Goal: Information Seeking & Learning: Learn about a topic

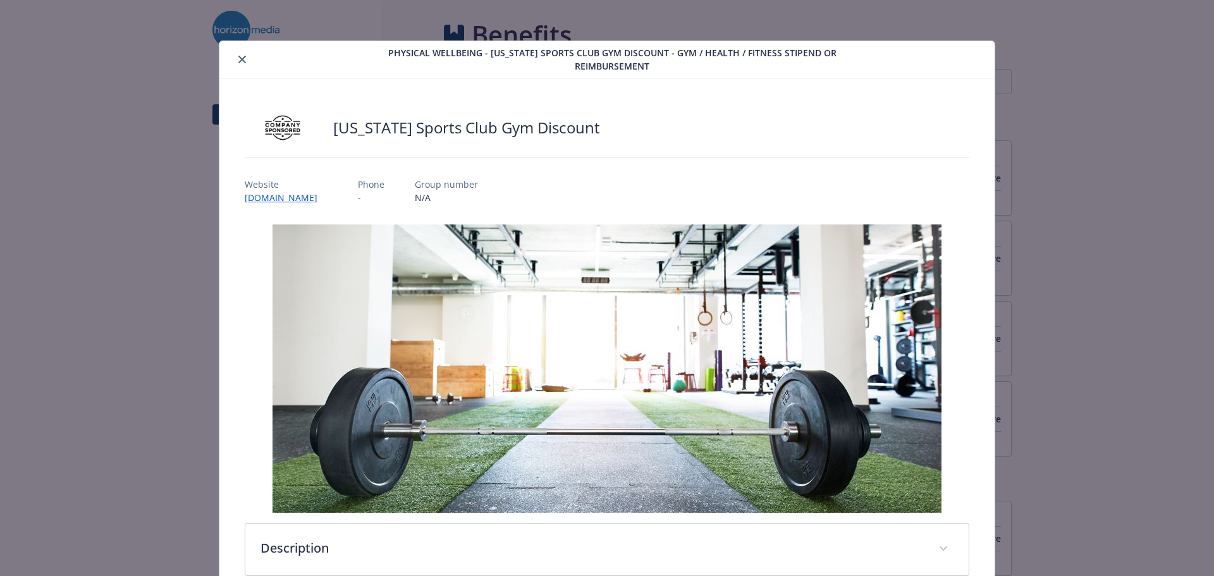
click at [233, 49] on div "Physical Wellbeing - [US_STATE] Sports Club Gym Discount - Gym / Health / Fitne…" at bounding box center [607, 59] width 776 height 37
click at [236, 55] on button "close" at bounding box center [242, 59] width 15 height 15
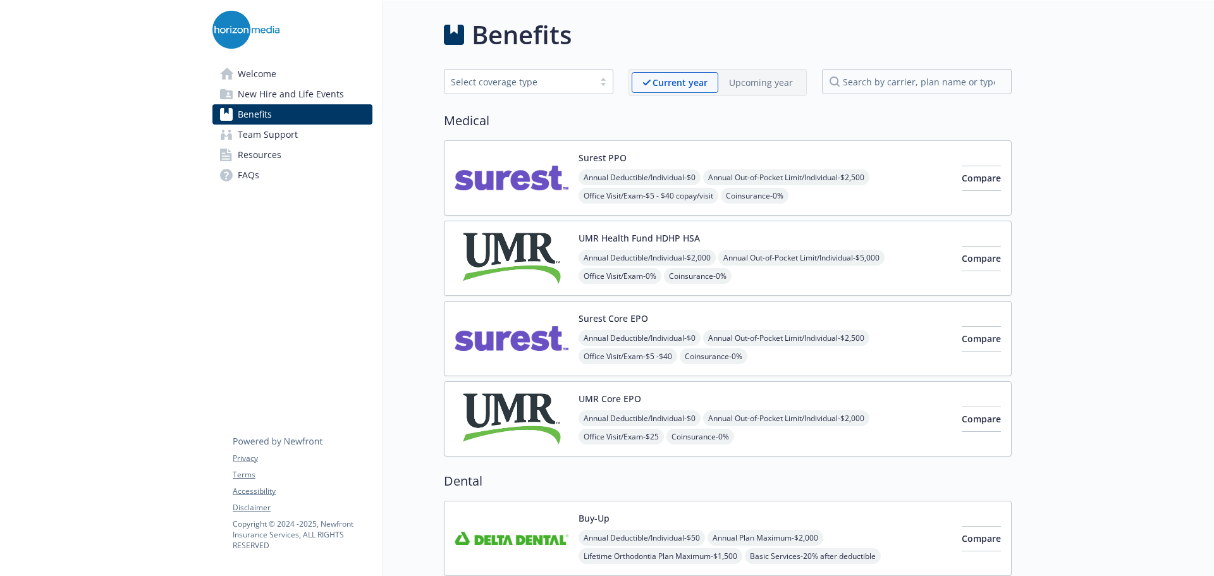
click at [515, 343] on img at bounding box center [512, 339] width 114 height 54
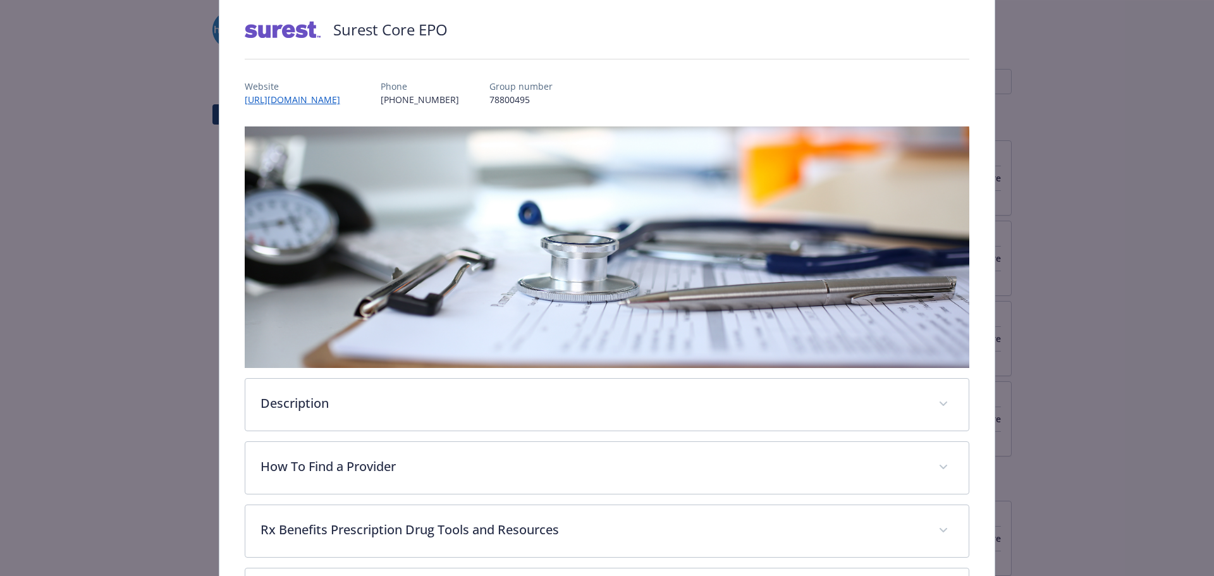
scroll to position [75, 0]
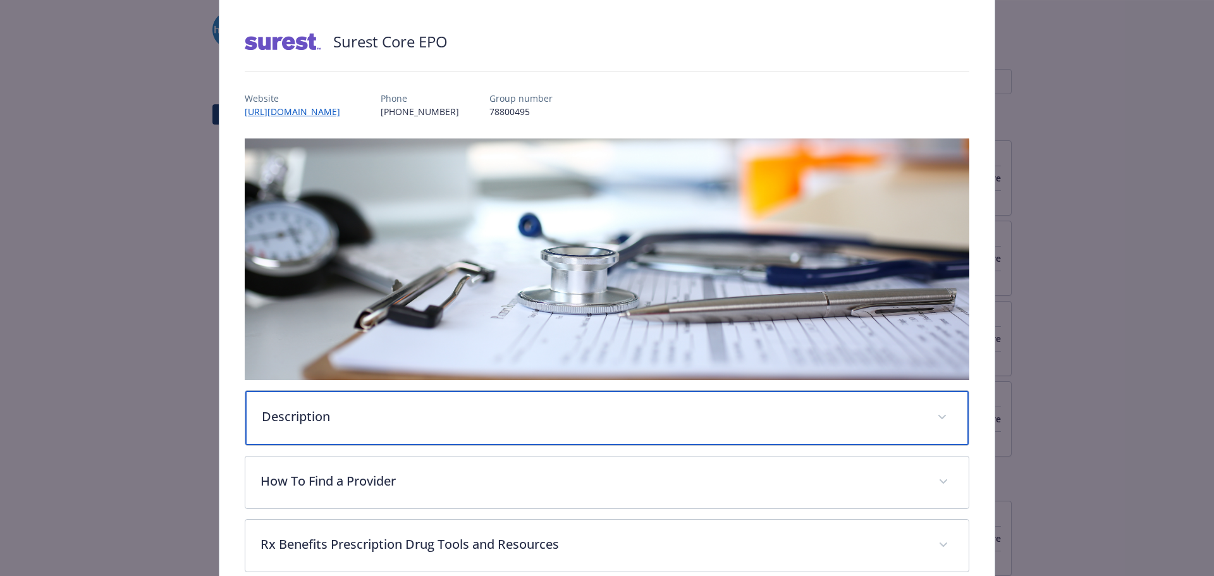
click at [424, 403] on div "Description" at bounding box center [607, 418] width 724 height 54
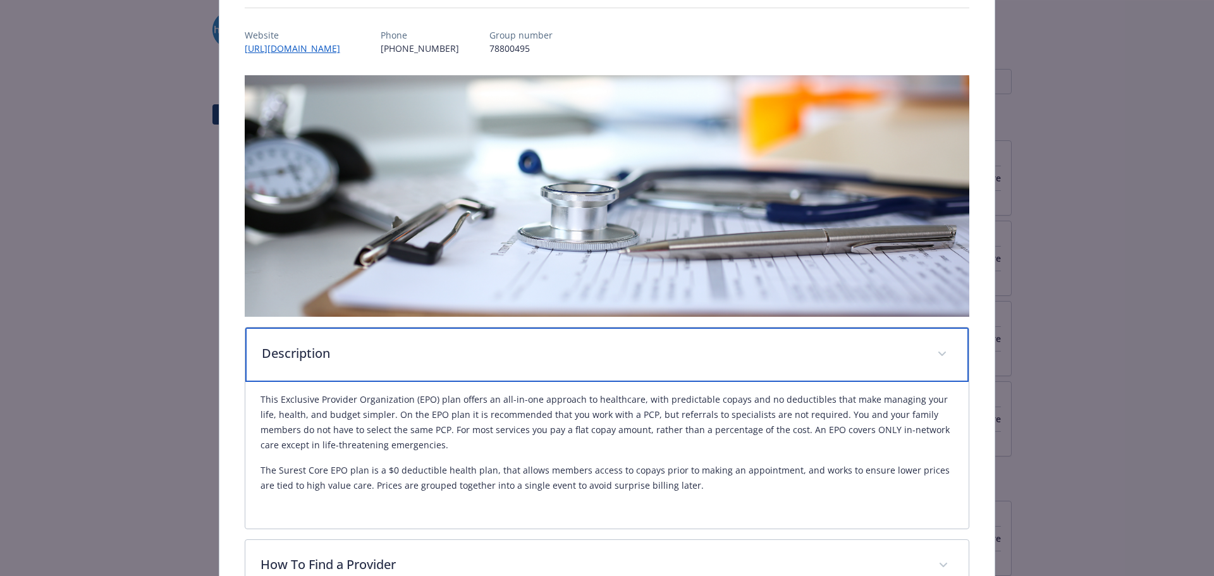
click at [410, 367] on div "Description" at bounding box center [607, 355] width 724 height 54
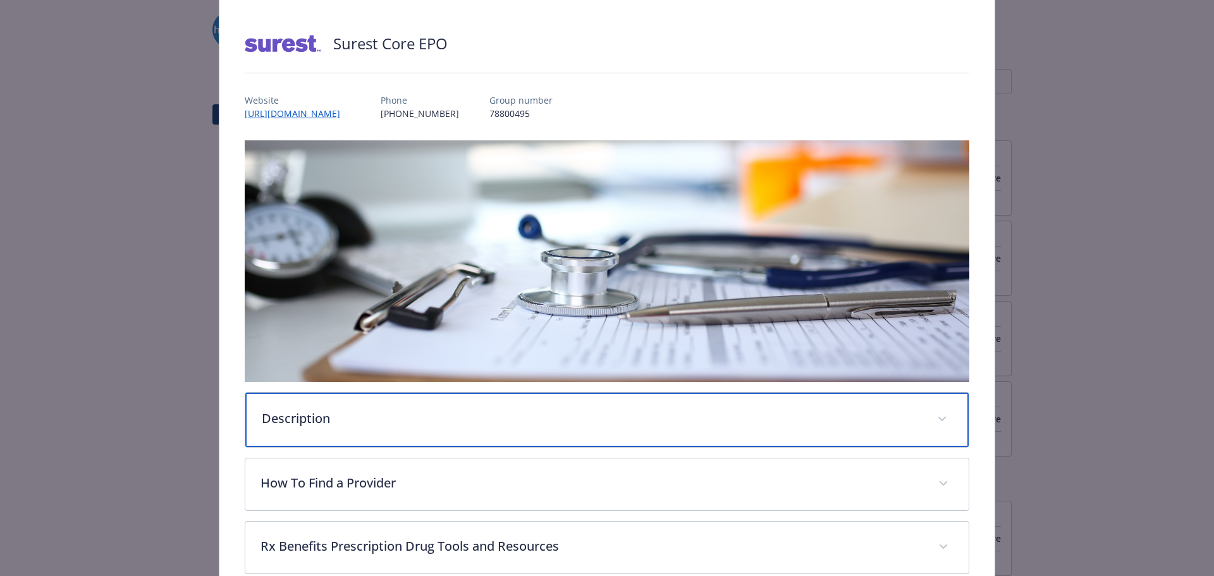
scroll to position [0, 0]
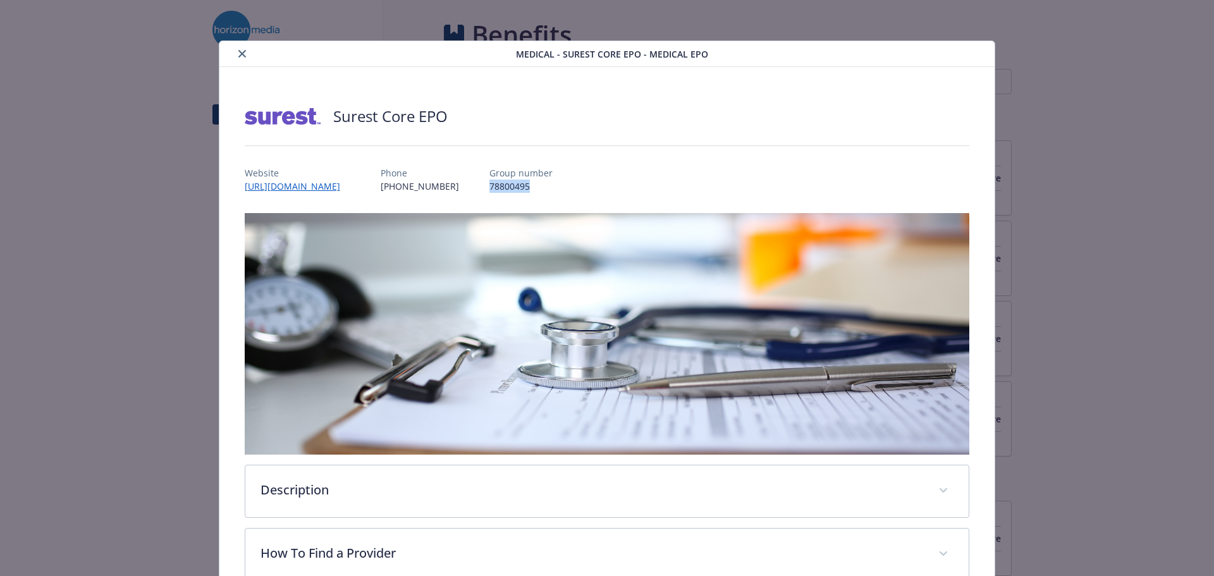
drag, startPoint x: 546, startPoint y: 181, endPoint x: 499, endPoint y: 188, distance: 46.8
click at [499, 188] on div "Website [URL][DOMAIN_NAME] Phone [PHONE_NUMBER] Group number 78800495" at bounding box center [607, 174] width 725 height 37
copy p "78800495"
click at [545, 191] on p "78800495" at bounding box center [520, 186] width 63 height 13
click at [319, 185] on link "[URL][DOMAIN_NAME]" at bounding box center [299, 186] width 108 height 15
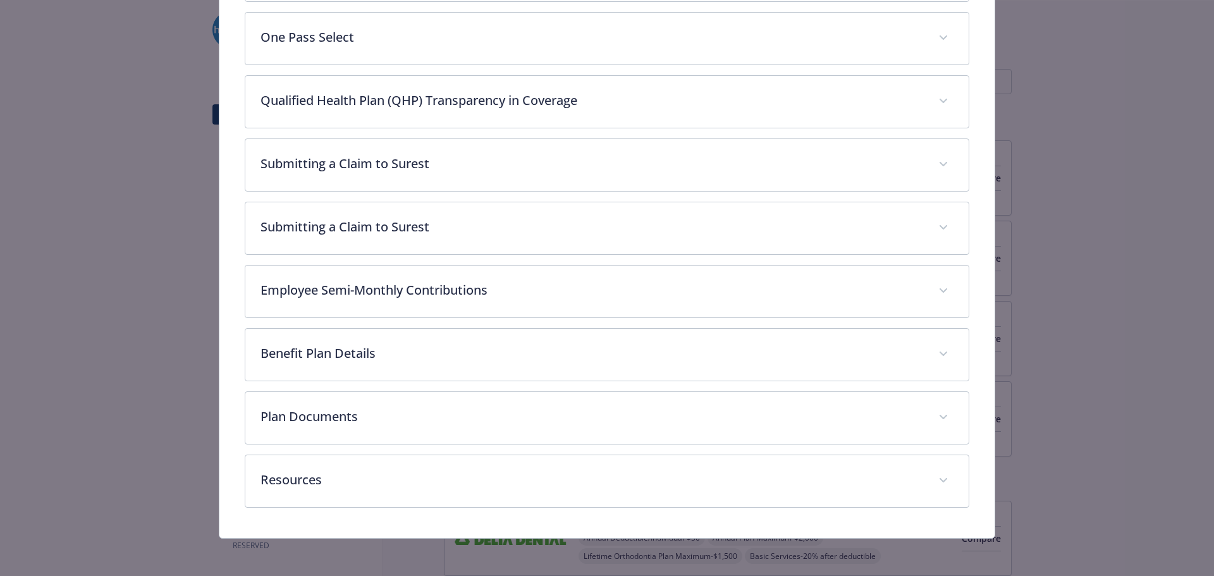
scroll to position [644, 0]
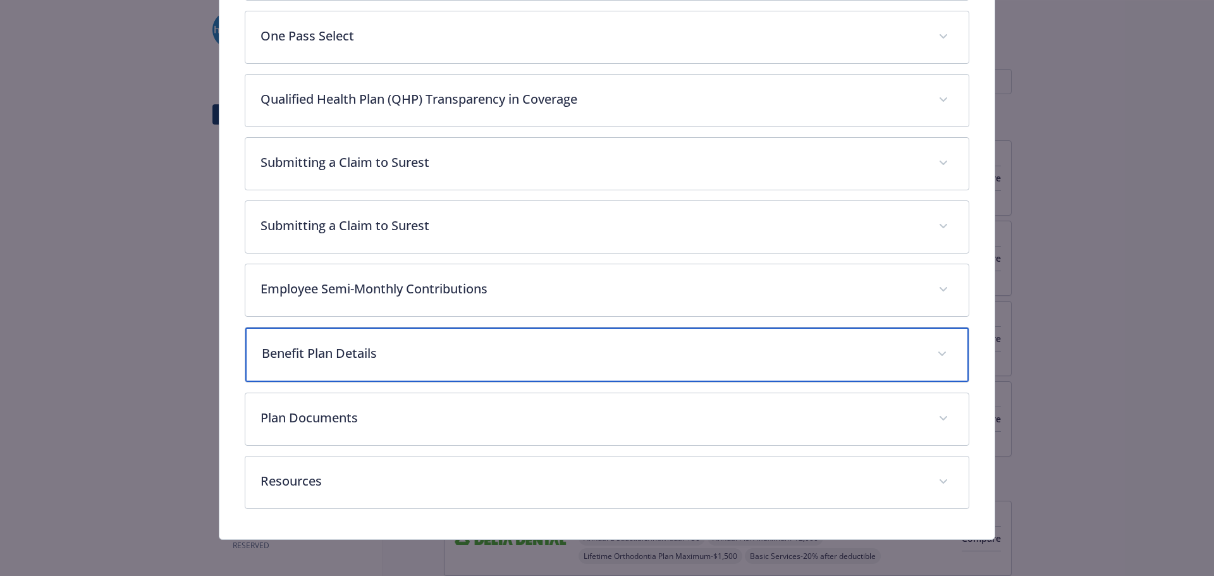
click at [370, 360] on p "Benefit Plan Details" at bounding box center [592, 353] width 661 height 19
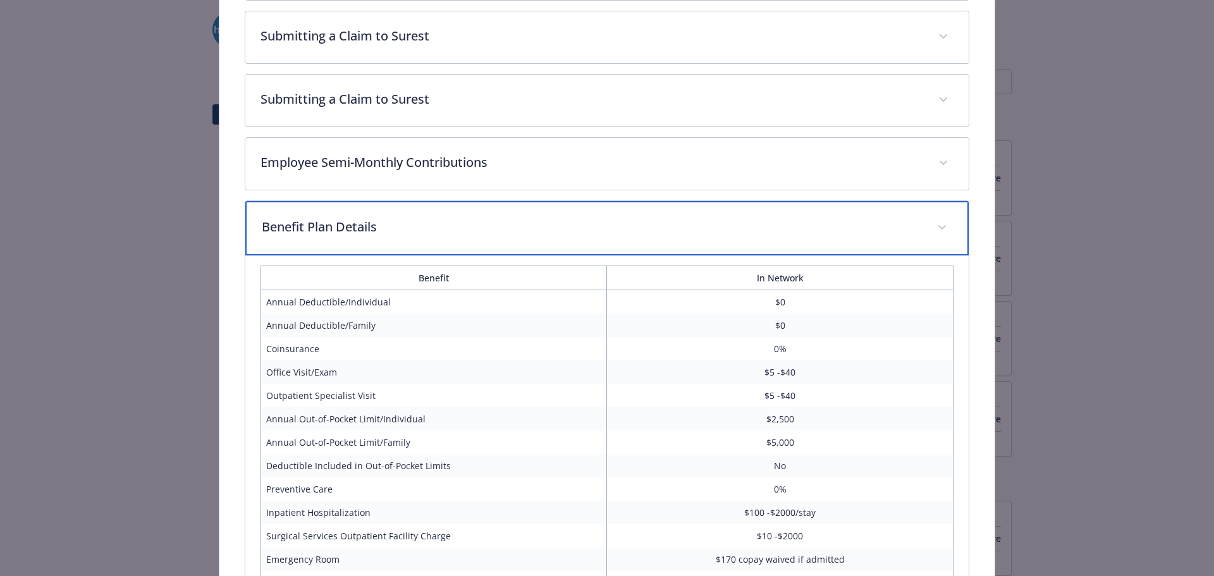
click at [425, 214] on div "Benefit Plan Details" at bounding box center [607, 228] width 724 height 54
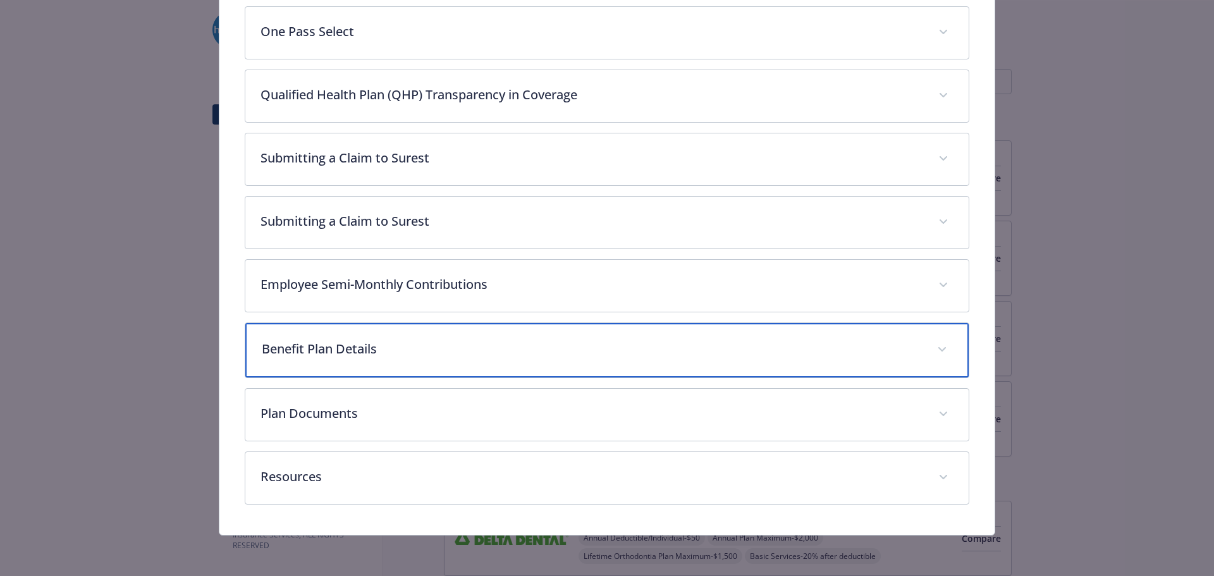
scroll to position [646, 0]
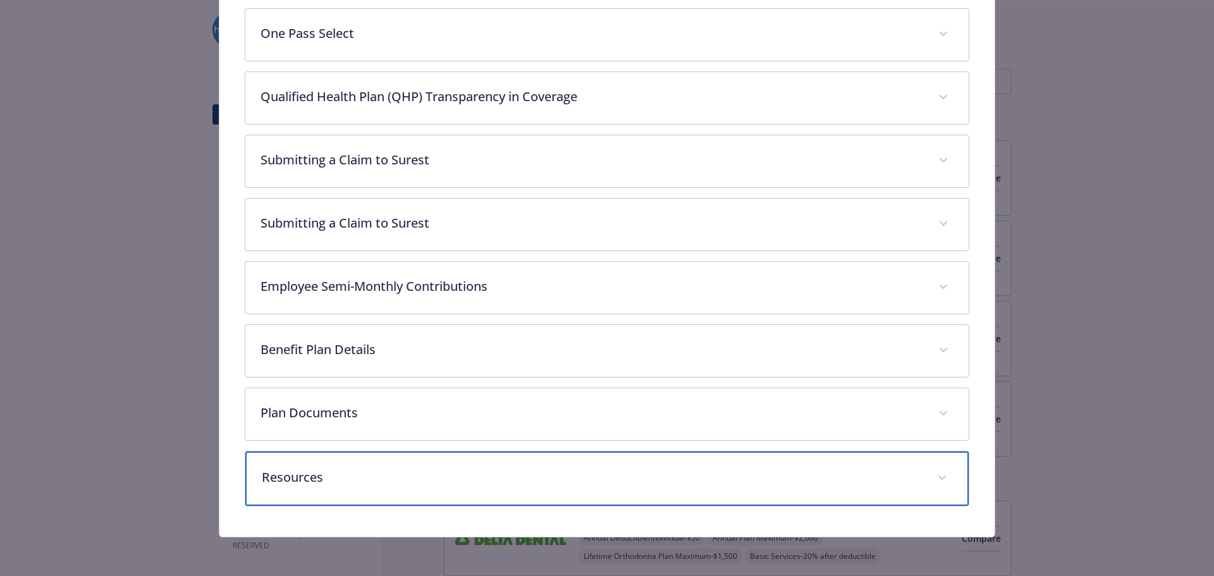
click at [583, 493] on div "Resources" at bounding box center [607, 478] width 724 height 54
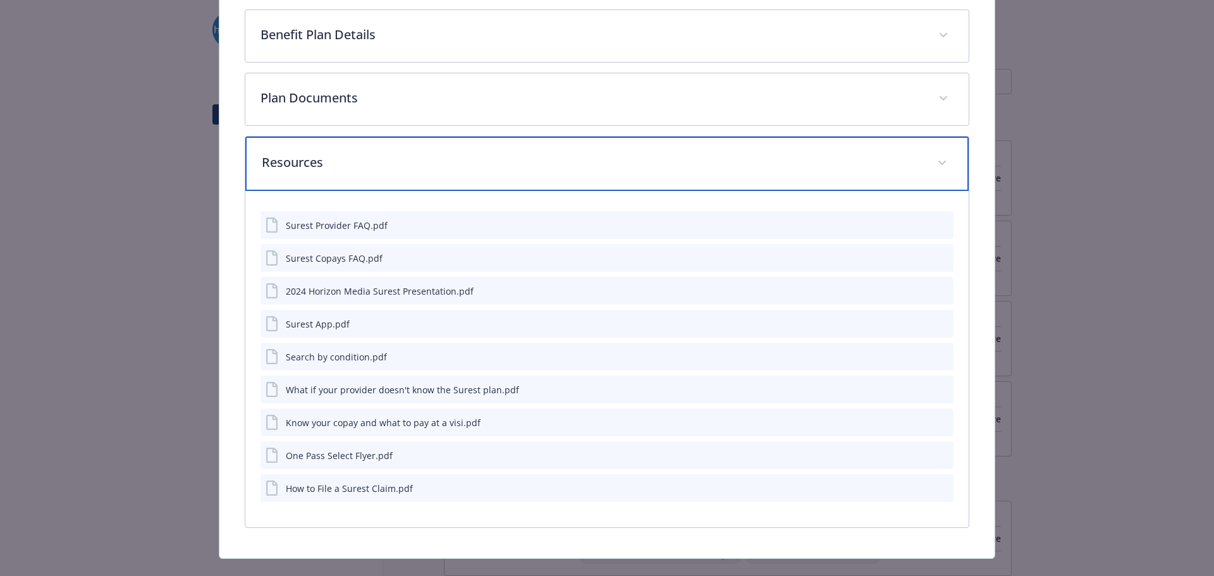
scroll to position [962, 0]
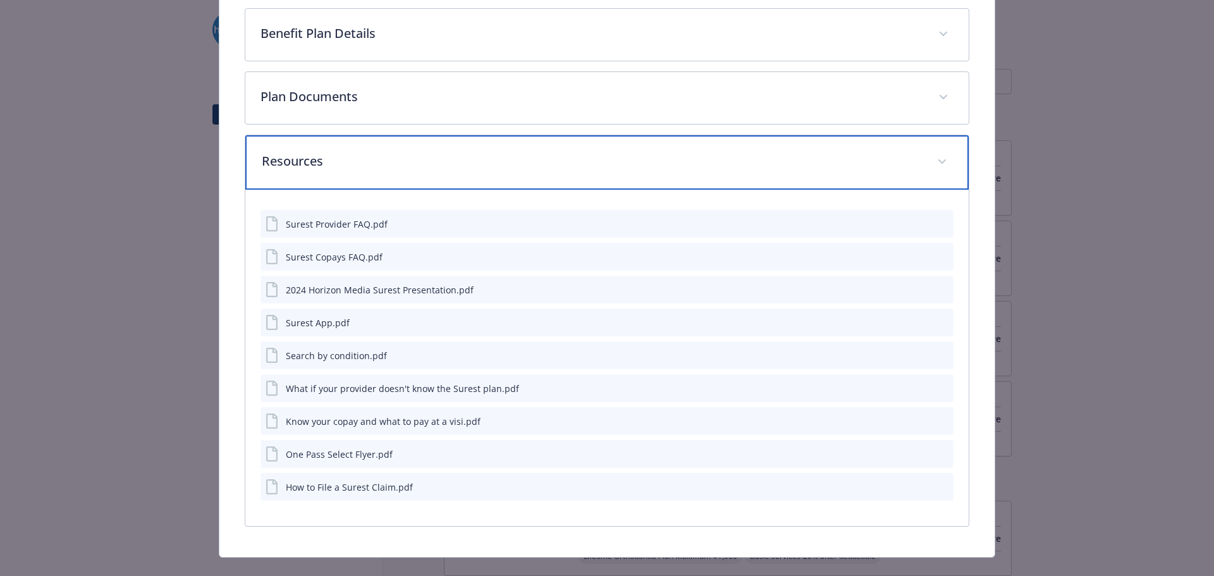
click at [467, 164] on p "Resources" at bounding box center [592, 161] width 661 height 19
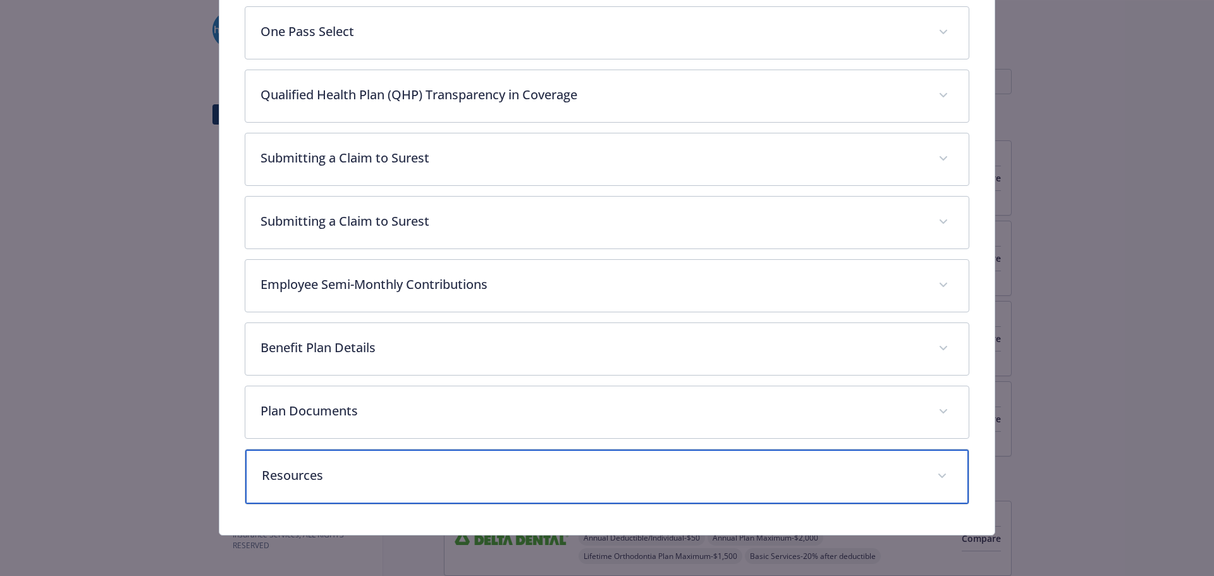
scroll to position [646, 0]
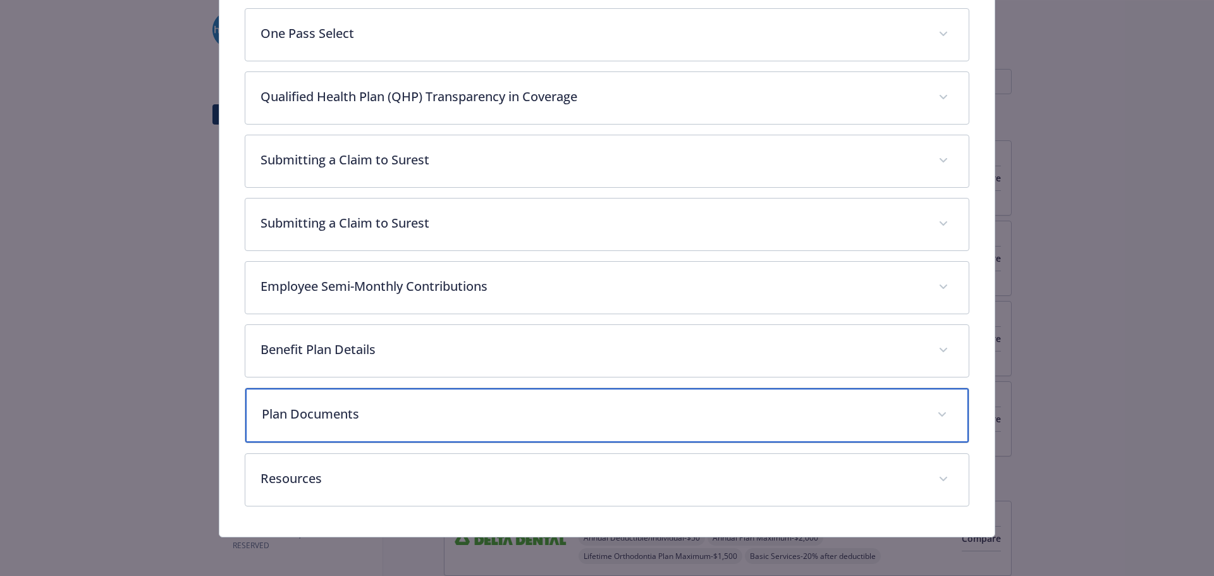
click at [412, 398] on div "Plan Documents" at bounding box center [607, 415] width 724 height 54
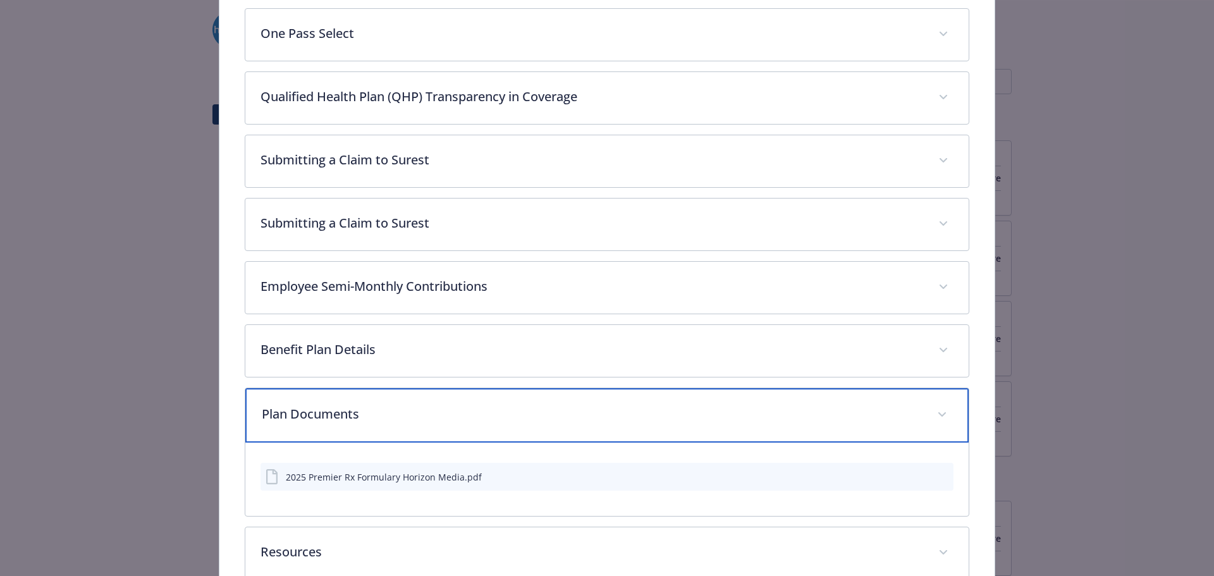
click at [412, 398] on div "Plan Documents" at bounding box center [607, 415] width 724 height 54
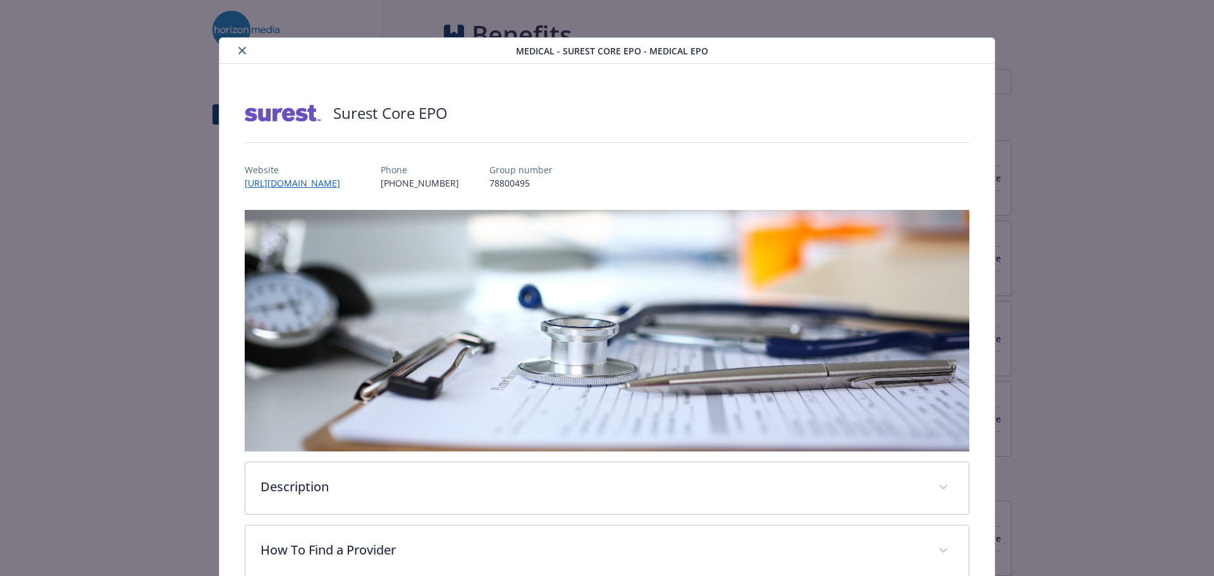
scroll to position [0, 0]
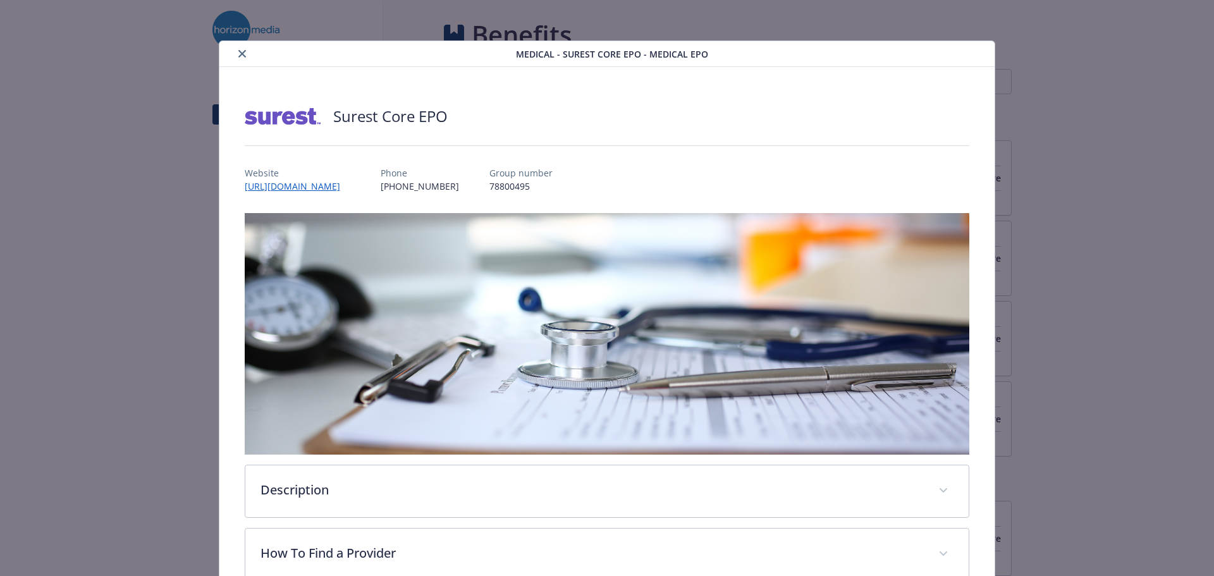
click at [243, 50] on icon "close" at bounding box center [242, 54] width 8 height 8
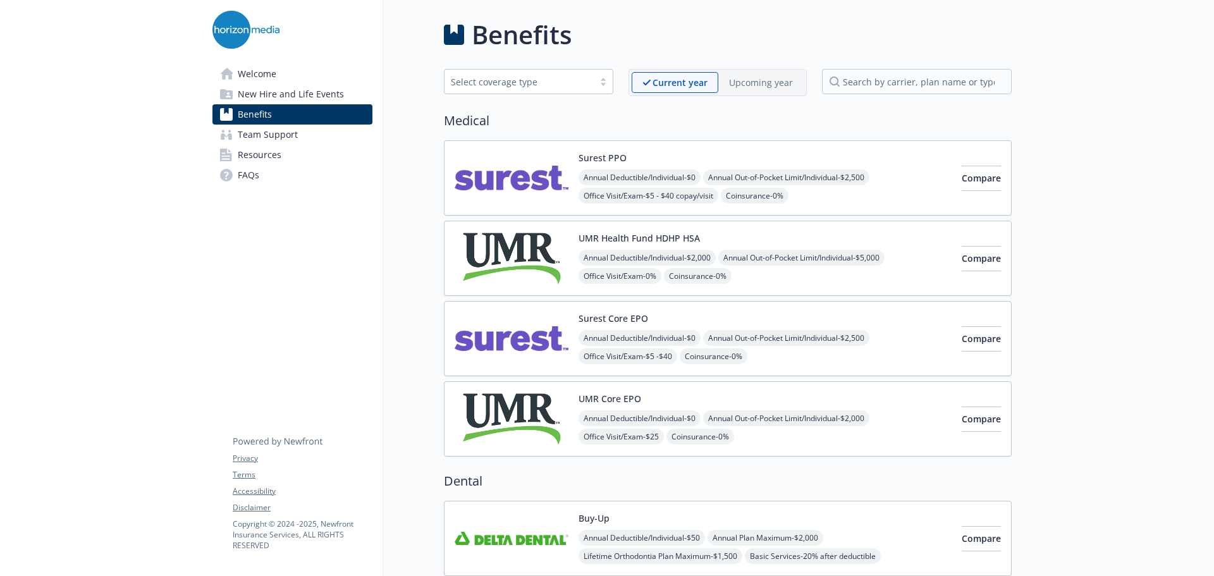
click at [594, 71] on div "Select coverage type" at bounding box center [528, 81] width 169 height 25
click at [597, 73] on div "Select coverage type" at bounding box center [528, 81] width 169 height 25
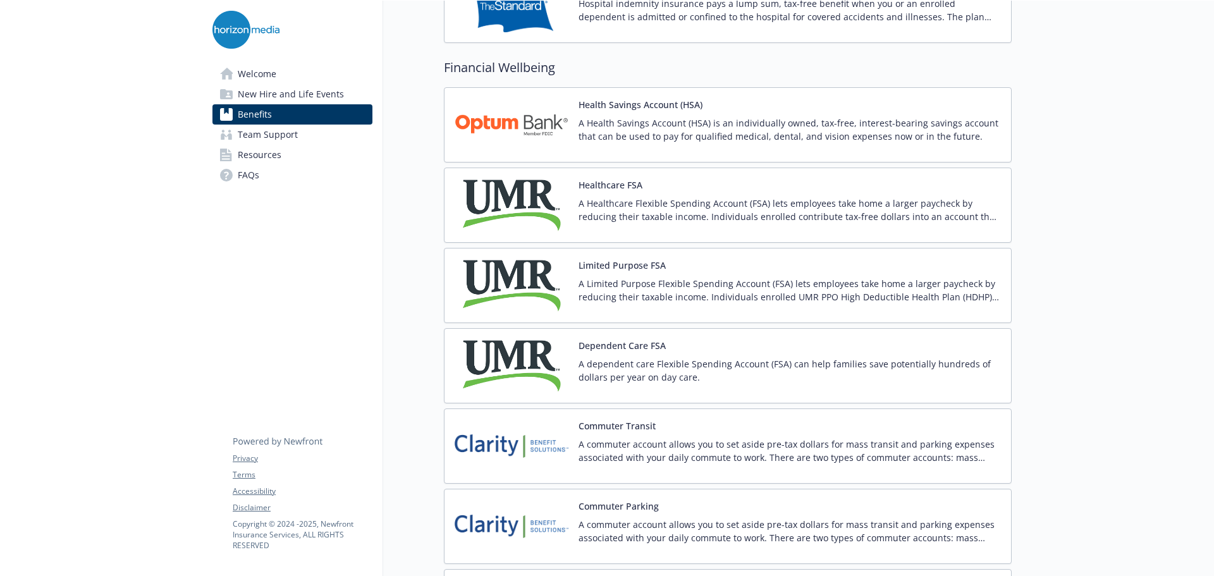
scroll to position [1601, 0]
